Goal: Use online tool/utility: Use online tool/utility

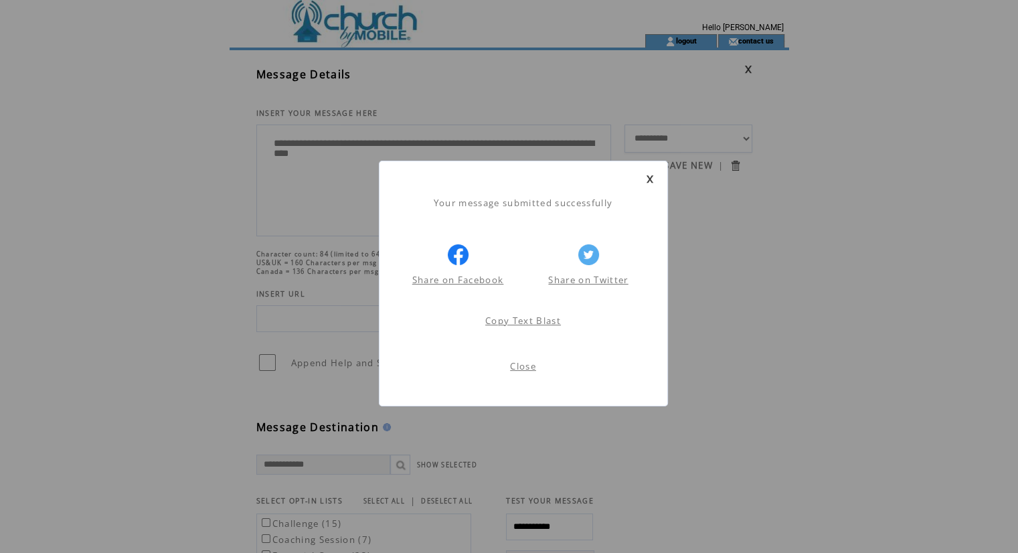
click at [651, 178] on link at bounding box center [650, 179] width 8 height 9
